Goal: Transaction & Acquisition: Purchase product/service

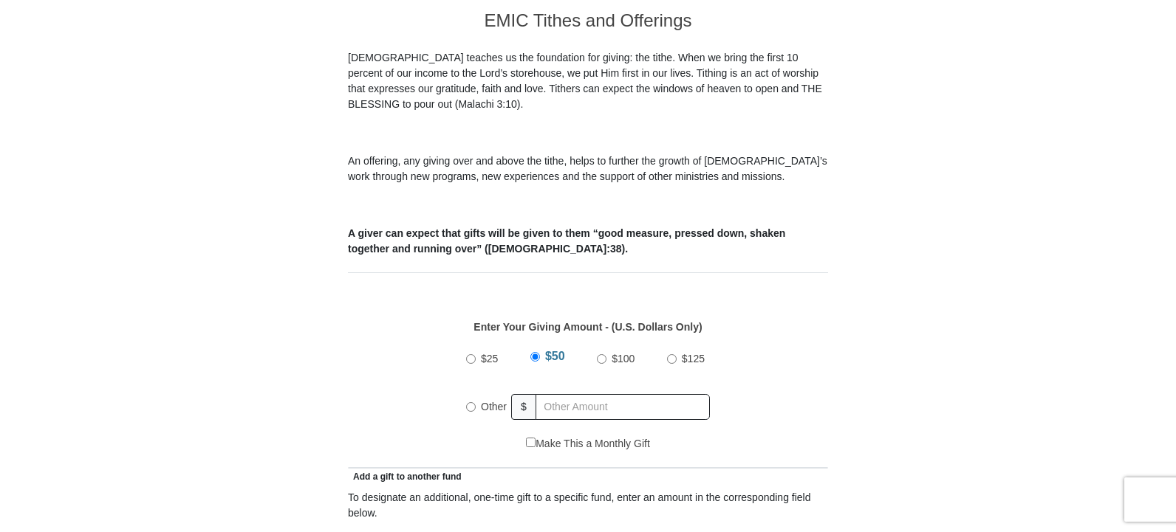
scroll to position [443, 0]
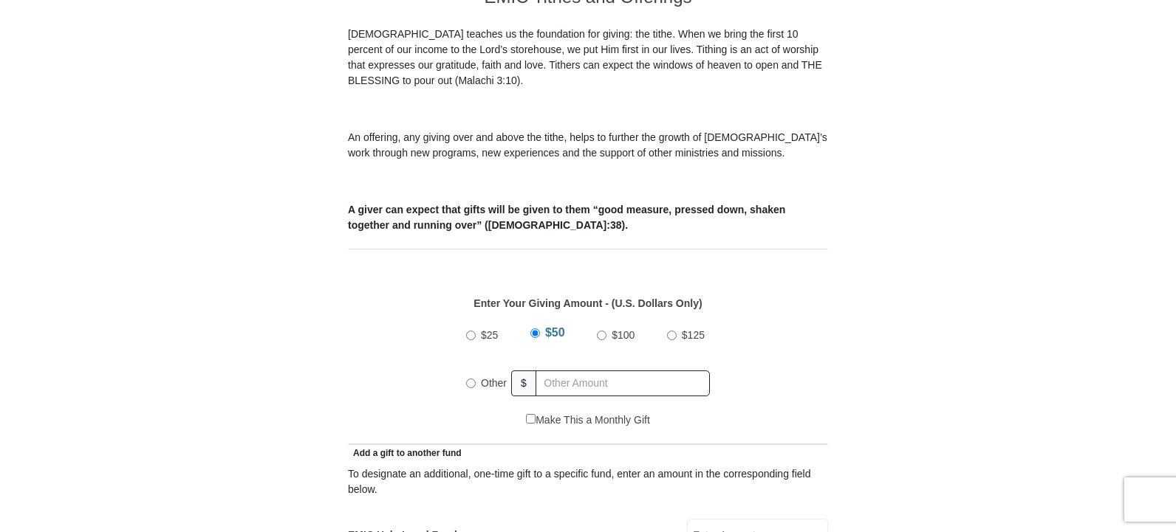
click at [602, 331] on input "$100" at bounding box center [602, 336] width 10 height 10
radio input "true"
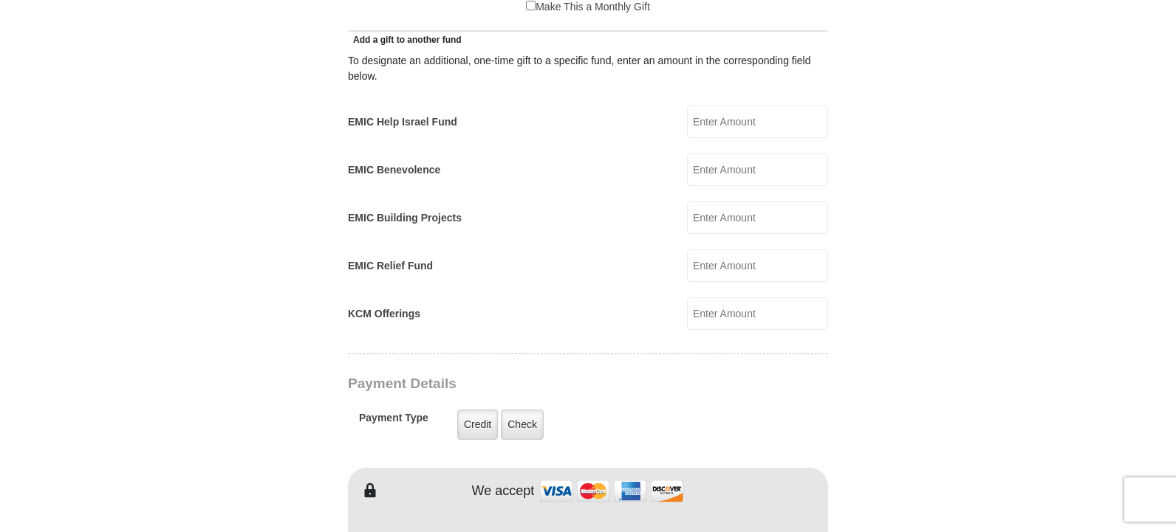
scroll to position [738, 0]
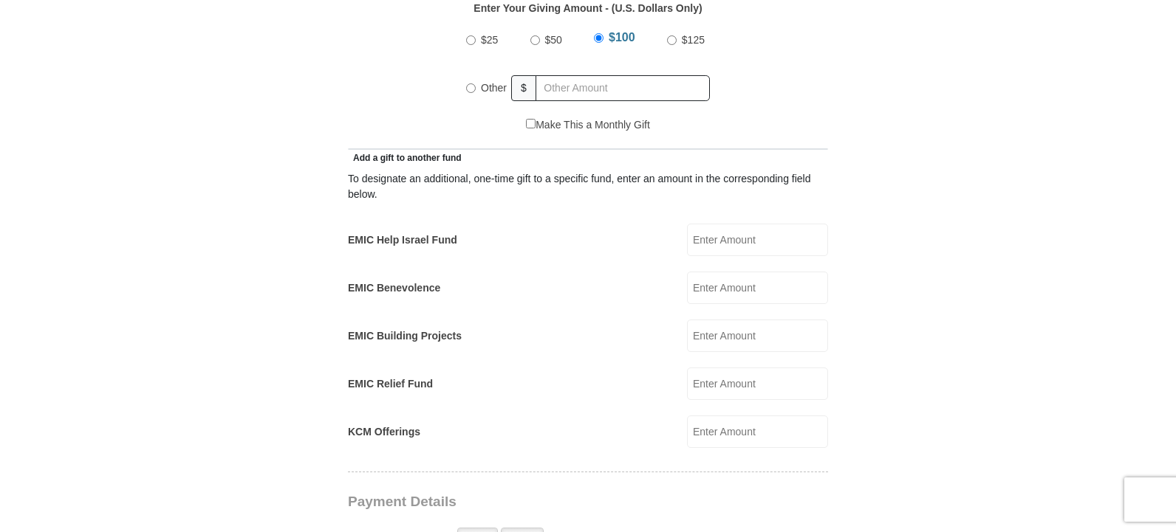
click at [727, 224] on input "EMIC Help Israel Fund" at bounding box center [757, 240] width 141 height 32
type input "43"
click at [711, 416] on input "KCM Offerings" at bounding box center [757, 432] width 141 height 32
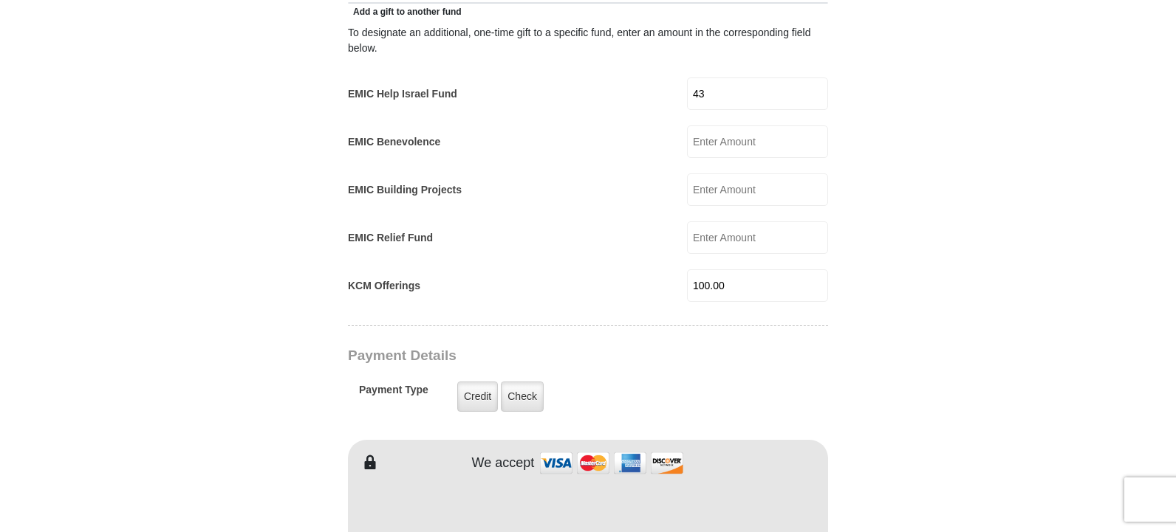
scroll to position [886, 0]
type input "100.00"
click at [464, 380] on label "Credit" at bounding box center [477, 395] width 41 height 30
click at [0, 0] on input "Credit" at bounding box center [0, 0] width 0 height 0
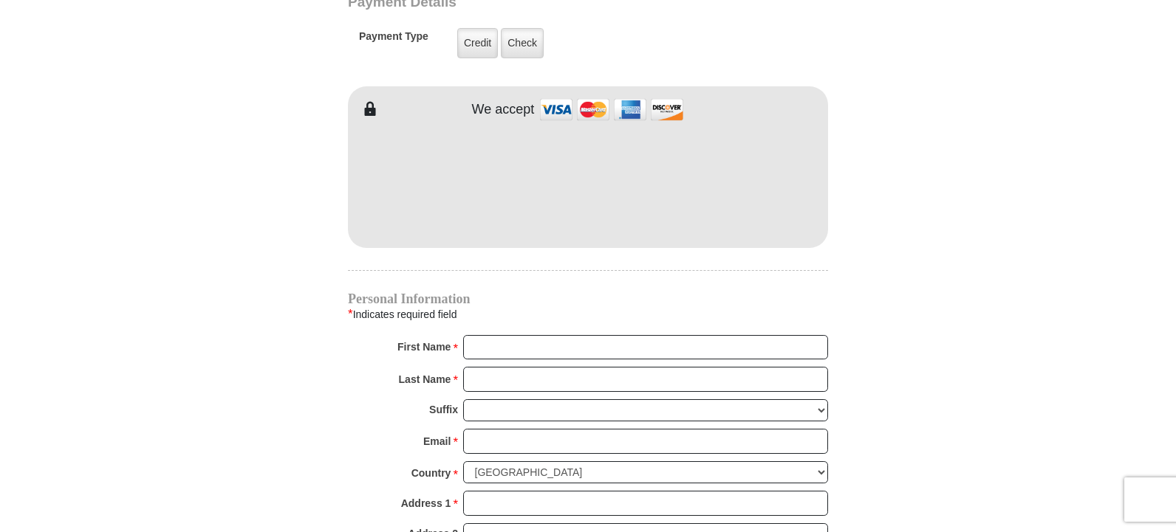
scroll to position [1255, 0]
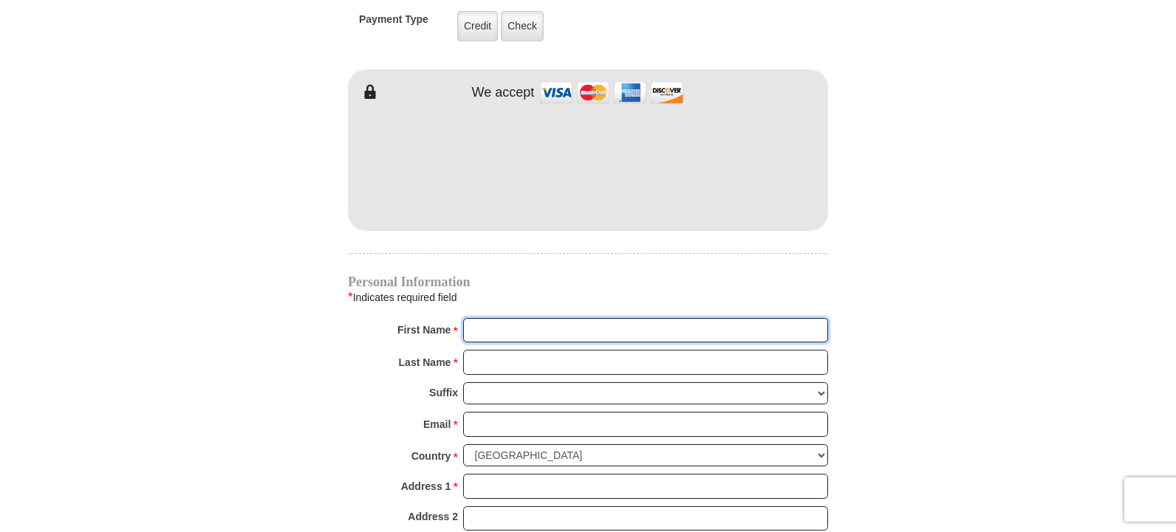
click at [525, 318] on input "First Name *" at bounding box center [645, 330] width 365 height 25
type input "Salyn"
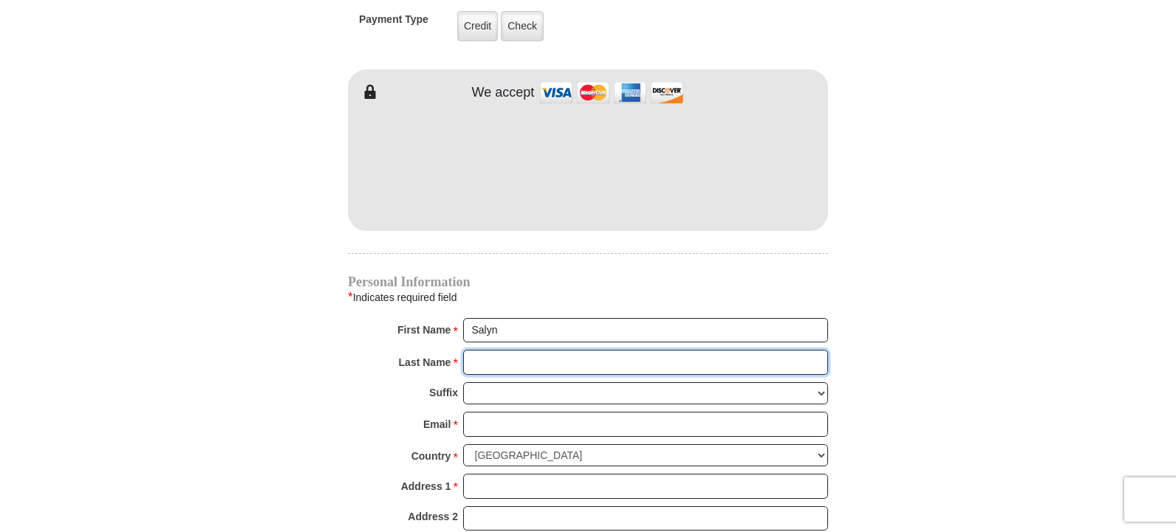
click at [533, 350] on input "Last Name *" at bounding box center [645, 362] width 365 height 25
type input "[PERSON_NAME]"
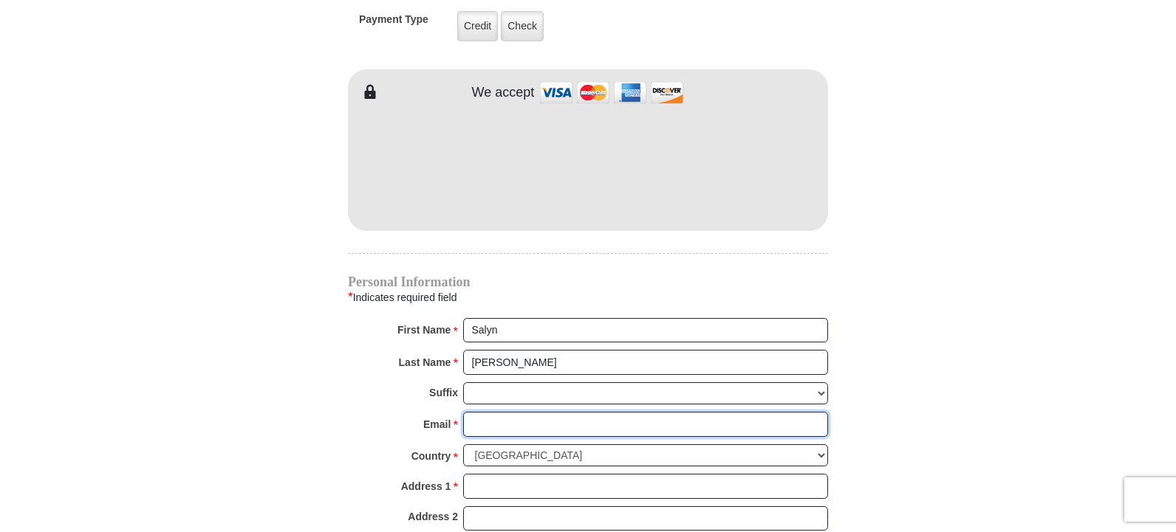
click at [514, 412] on input "Email *" at bounding box center [645, 424] width 365 height 25
type input "[EMAIL_ADDRESS][DOMAIN_NAME]"
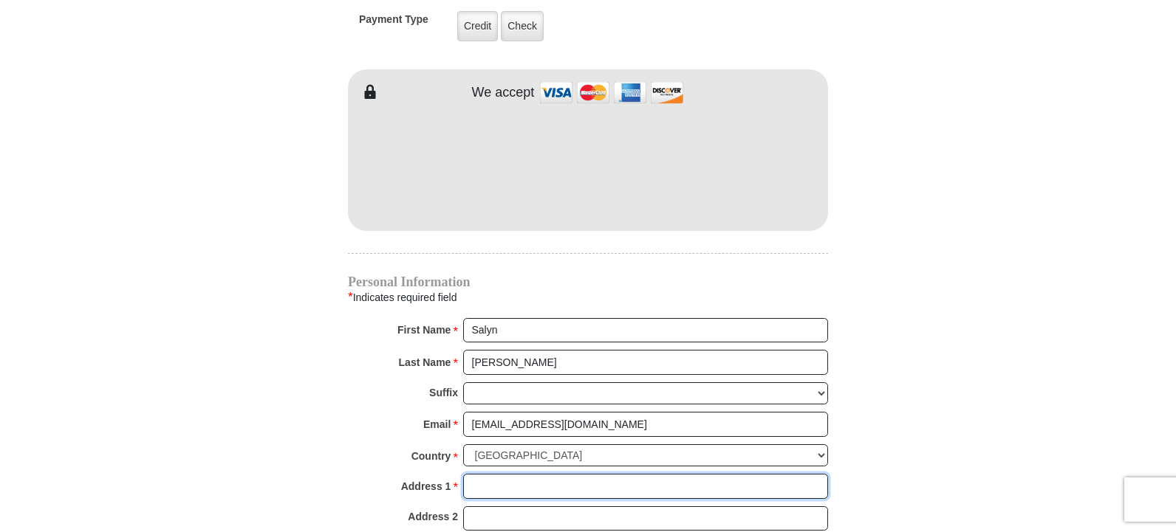
type input "[STREET_ADDRESS]"
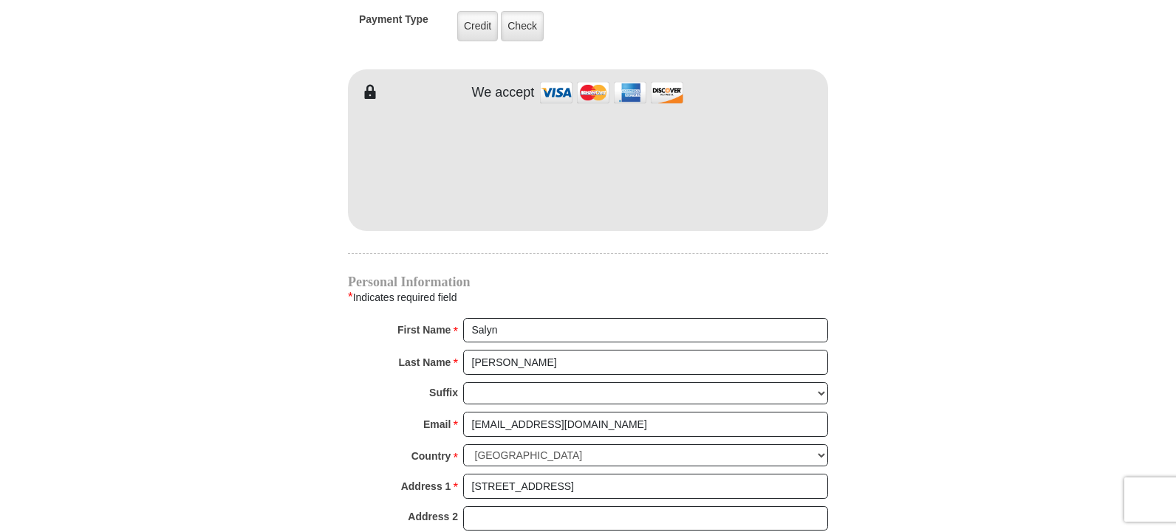
type input "Pace"
select select "FL"
type input "32571"
type input "7174337504"
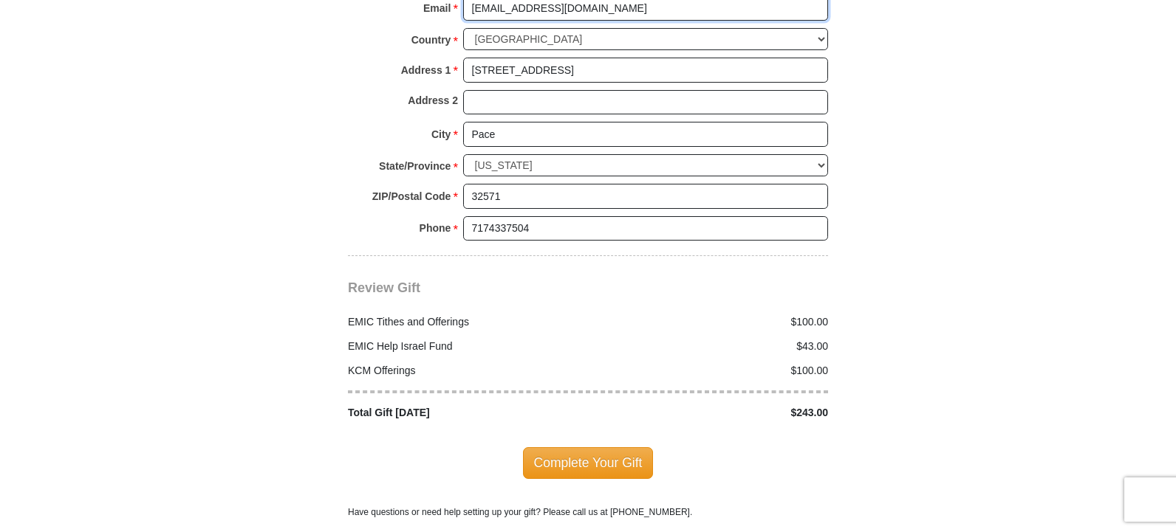
scroll to position [1698, 0]
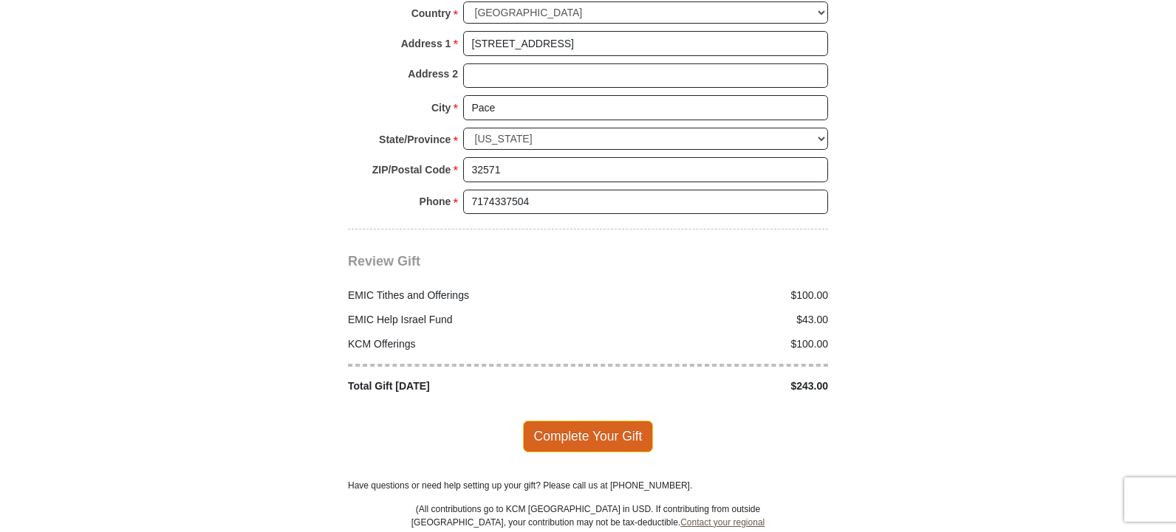
click at [611, 421] on span "Complete Your Gift" at bounding box center [588, 436] width 131 height 31
